Goal: Find specific page/section: Find specific page/section

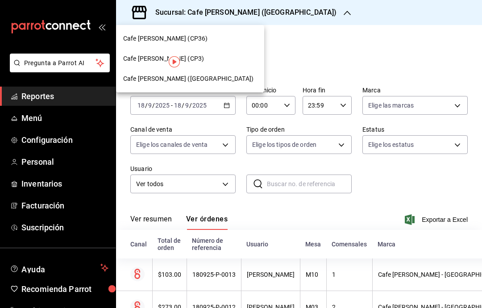
click at [156, 58] on span "Cafe [PERSON_NAME] (CP3)" at bounding box center [163, 58] width 81 height 9
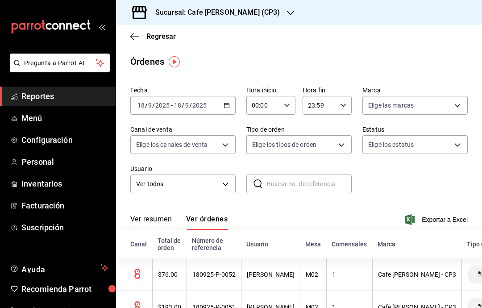
click at [131, 40] on icon "button" at bounding box center [134, 37] width 9 height 8
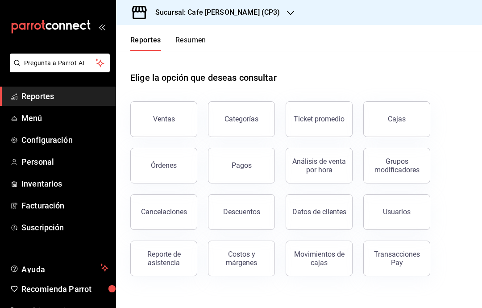
click at [170, 125] on button "Ventas" at bounding box center [163, 119] width 67 height 36
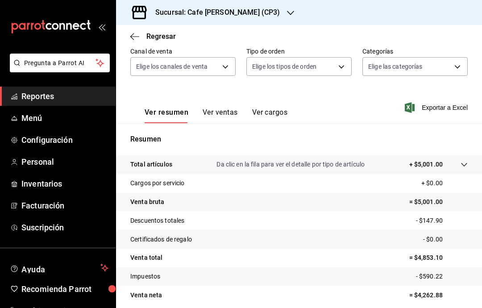
scroll to position [36, 0]
click at [222, 108] on button "Ver ventas" at bounding box center [220, 115] width 35 height 15
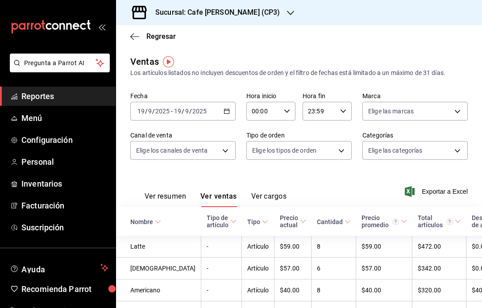
click at [133, 34] on icon "button" at bounding box center [132, 36] width 4 height 7
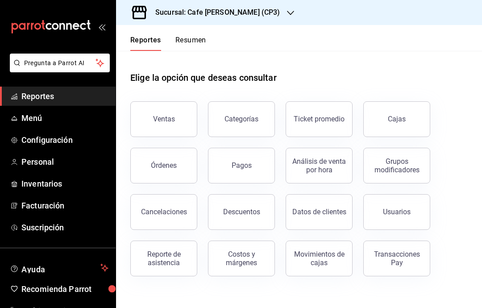
click at [409, 122] on link "Cajas" at bounding box center [396, 119] width 67 height 36
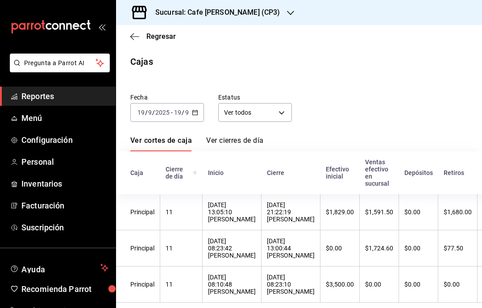
click at [268, 113] on body "Pregunta a Parrot AI Reportes Menú Configuración Personal Inventarios Facturaci…" at bounding box center [241, 154] width 482 height 308
click at [369, 78] on div at bounding box center [241, 154] width 482 height 308
click at [132, 35] on icon "button" at bounding box center [134, 37] width 9 height 8
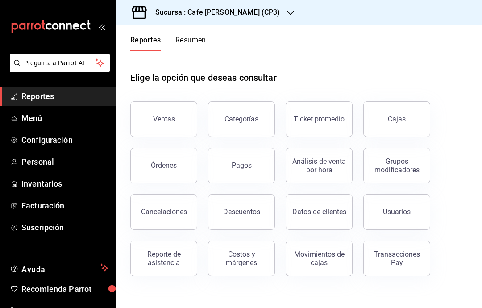
click at [390, 263] on div "Transacciones Pay" at bounding box center [396, 258] width 55 height 17
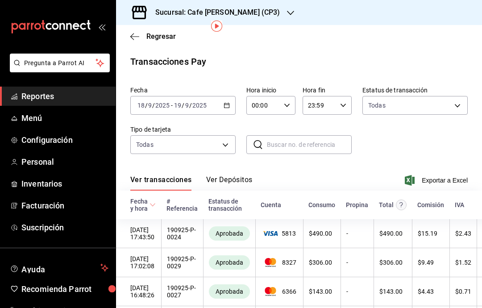
click at [224, 102] on icon "button" at bounding box center [227, 105] width 6 height 6
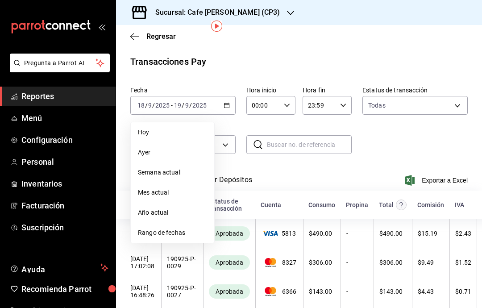
click at [190, 128] on span "Hoy" at bounding box center [172, 132] width 69 height 9
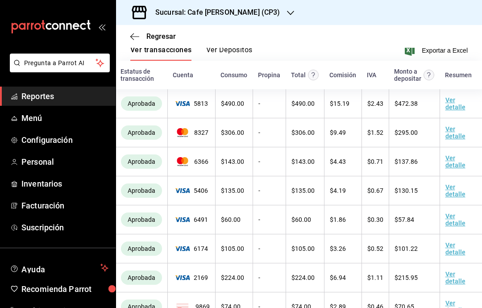
scroll to position [82, 0]
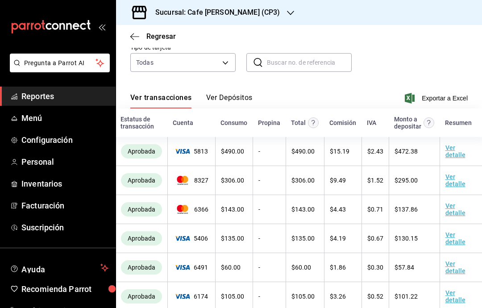
click at [228, 93] on button "Ver Depósitos" at bounding box center [229, 100] width 46 height 15
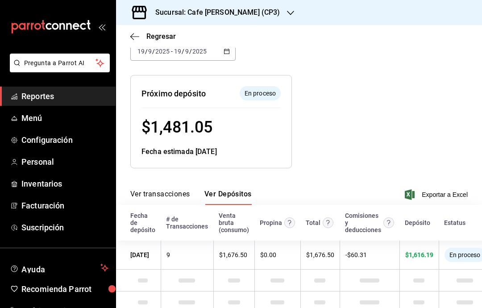
scroll to position [25, 0]
